Goal: Find specific page/section: Find specific page/section

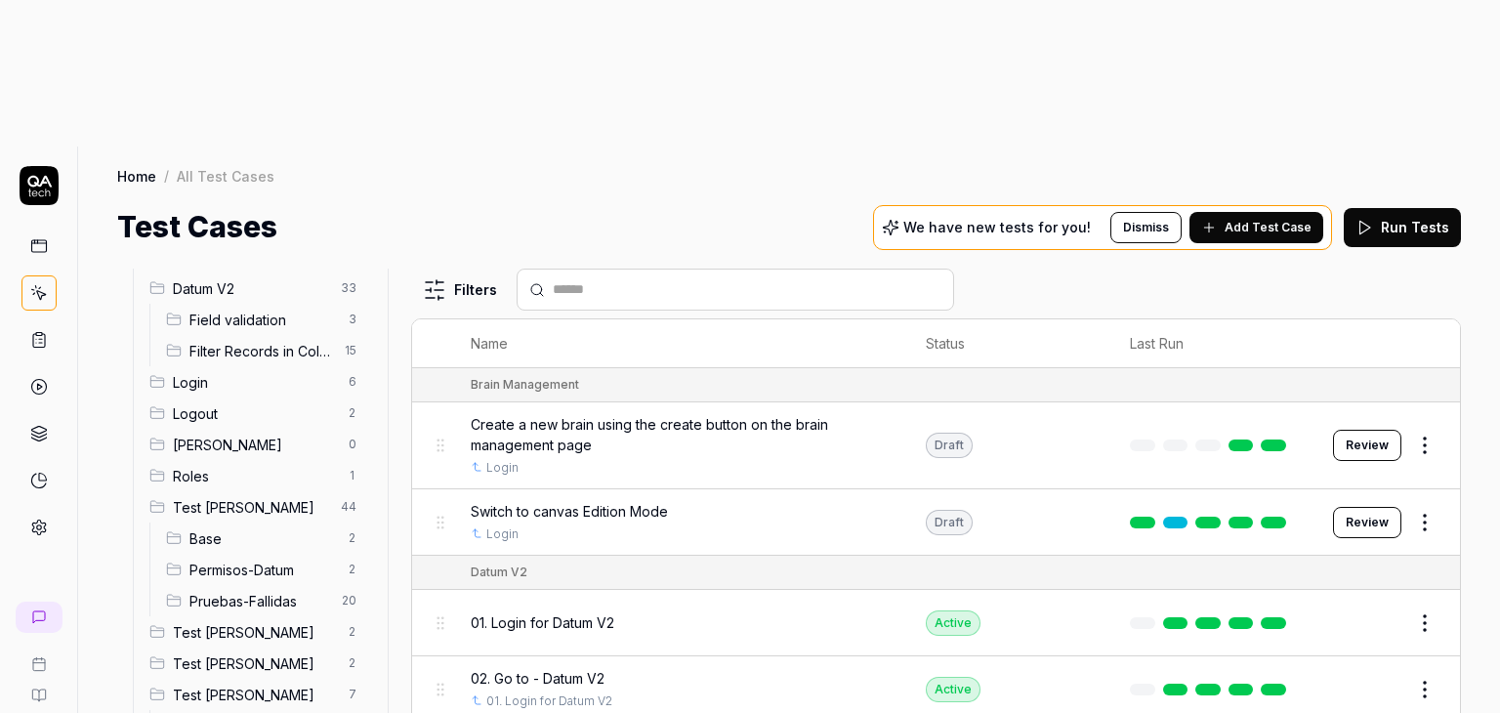
scroll to position [136, 0]
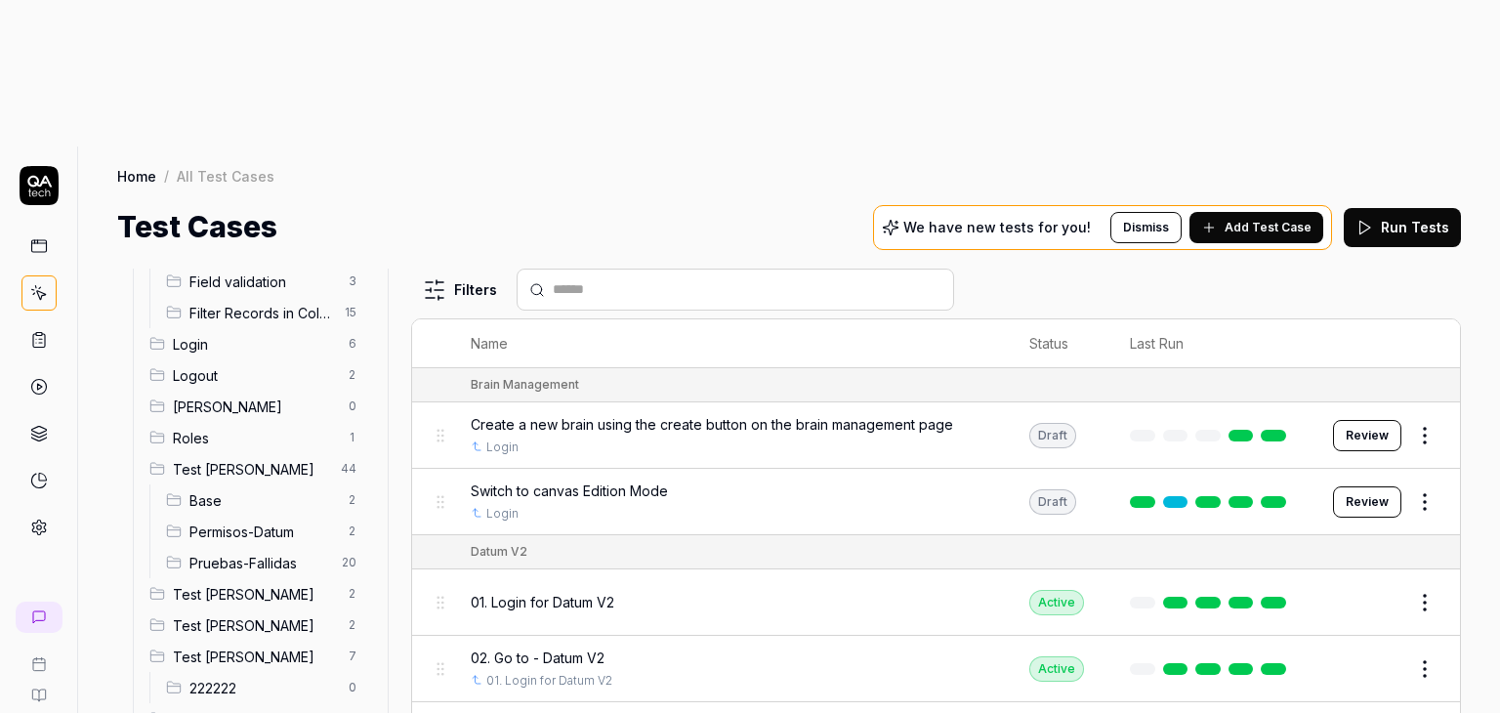
click at [281, 584] on span "Test [PERSON_NAME]" at bounding box center [255, 594] width 164 height 21
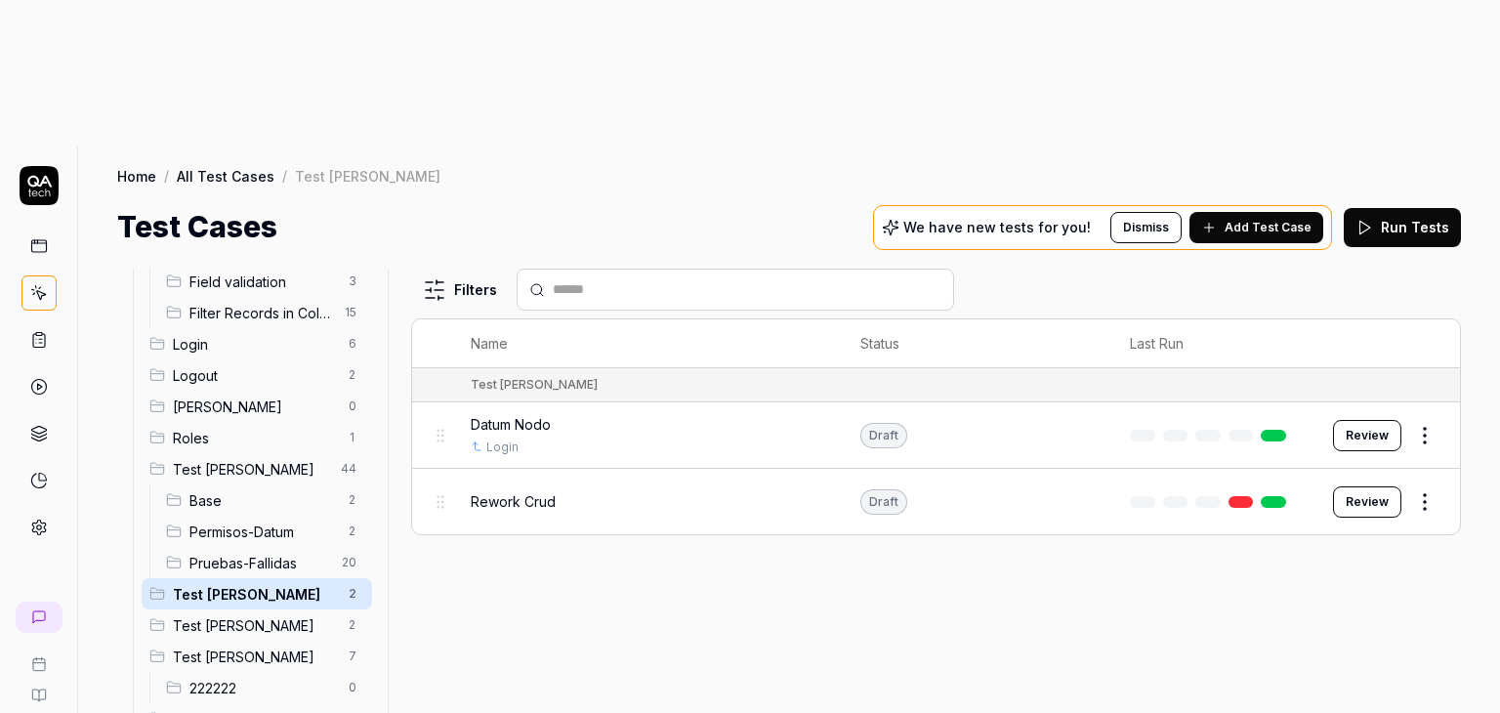
click at [620, 481] on div "Rework Crud" at bounding box center [646, 502] width 351 height 42
click at [624, 481] on div "Rework Crud" at bounding box center [646, 502] width 351 height 42
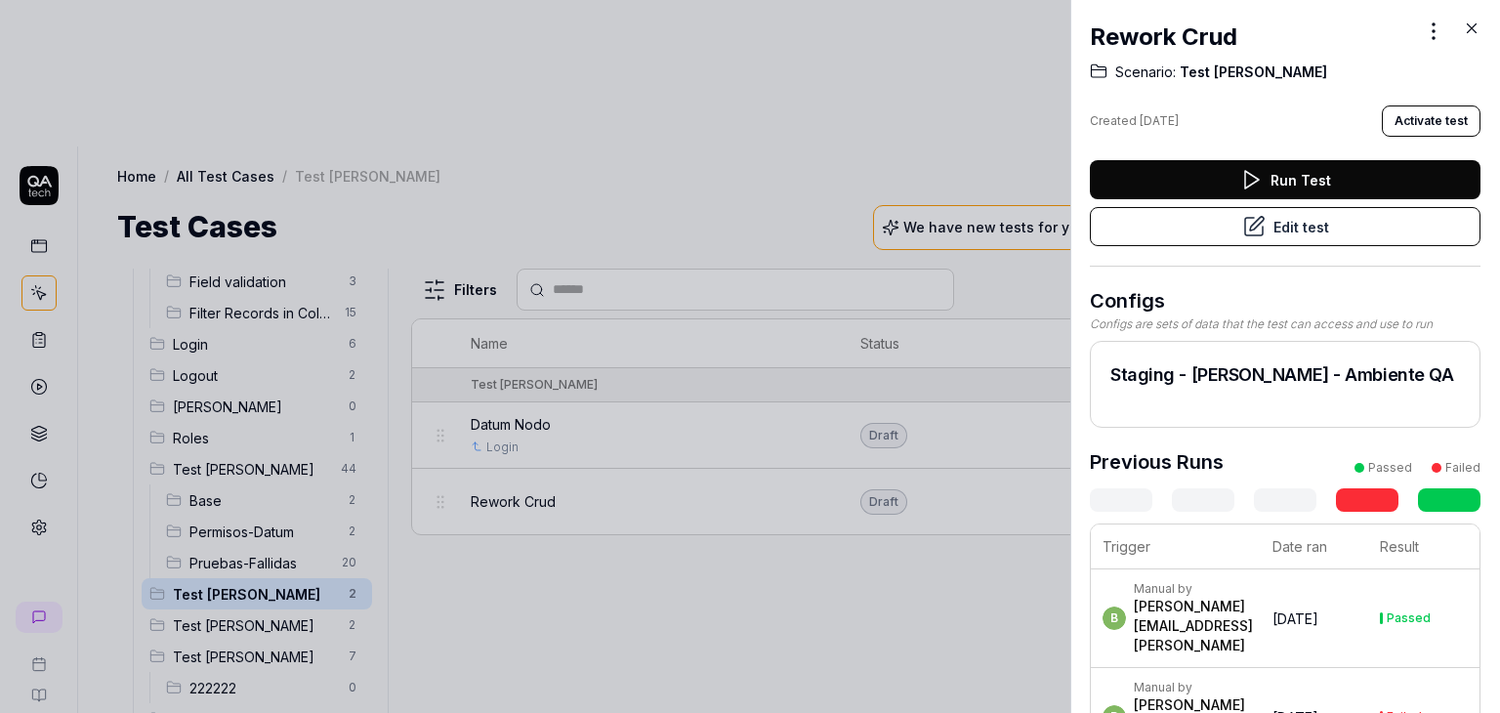
click at [1473, 28] on icon at bounding box center [1472, 29] width 18 height 18
